Goal: Task Accomplishment & Management: Use online tool/utility

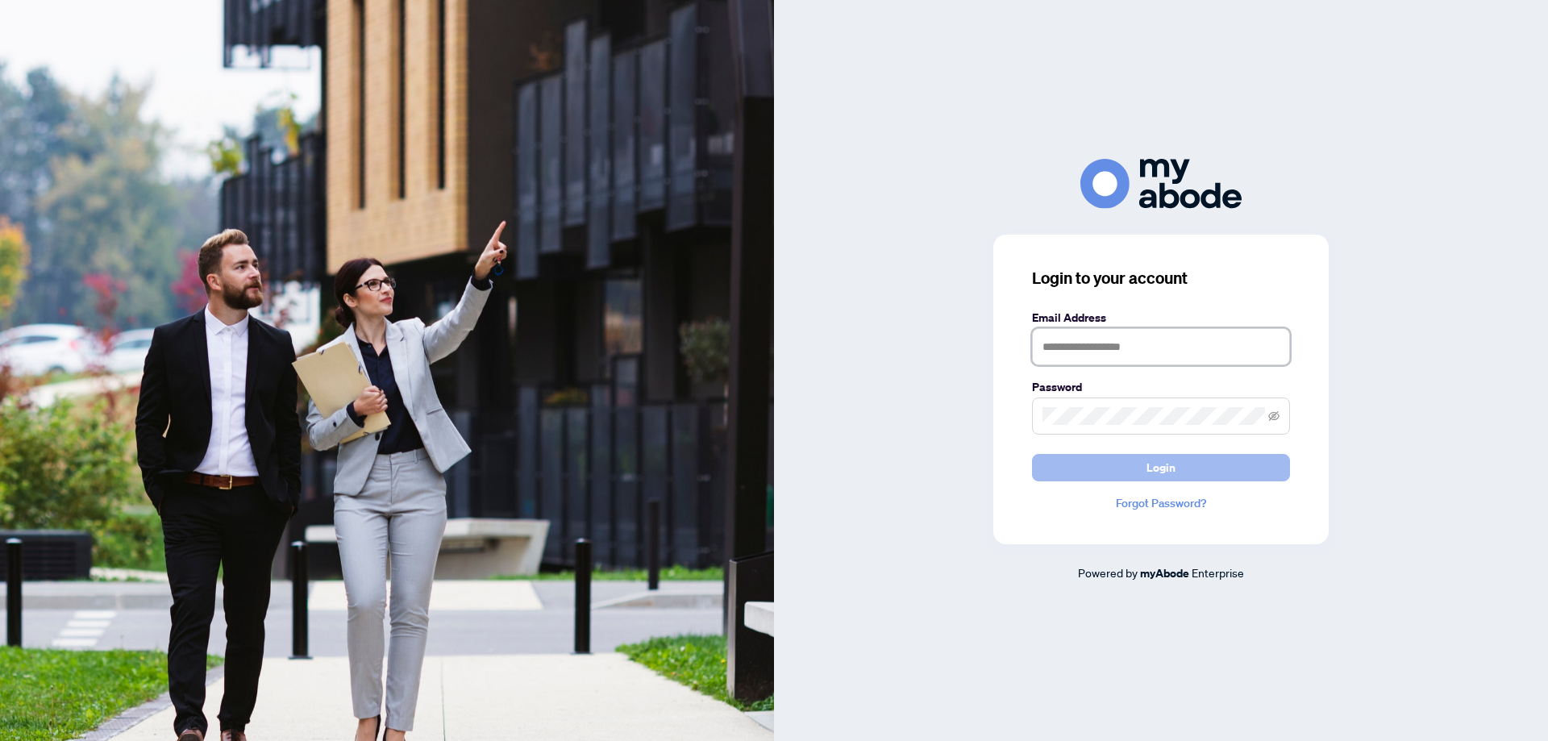
type input "**********"
click at [1094, 463] on button "Login" at bounding box center [1161, 467] width 258 height 27
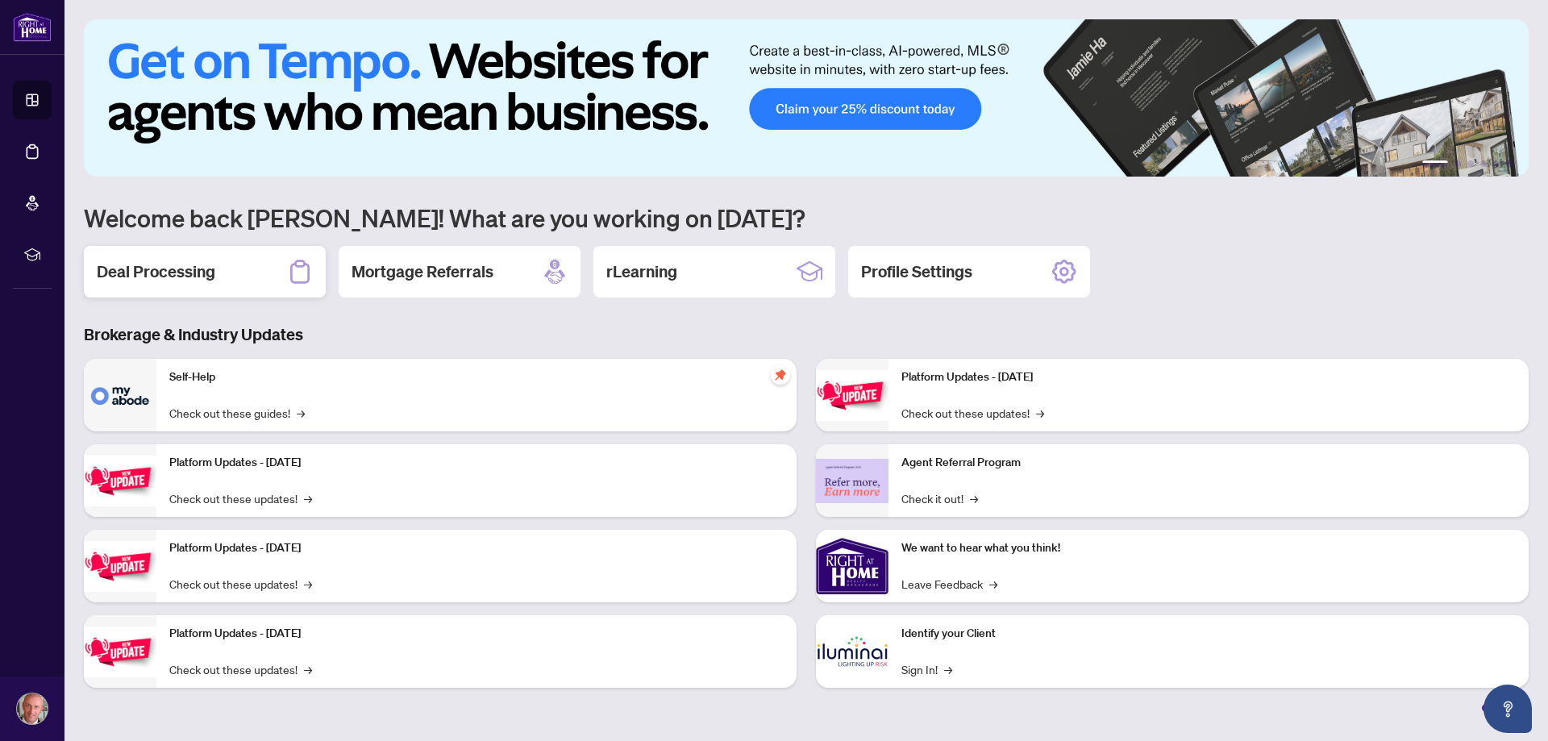
click at [256, 263] on div "Deal Processing" at bounding box center [205, 272] width 242 height 52
